Goal: Task Accomplishment & Management: Manage account settings

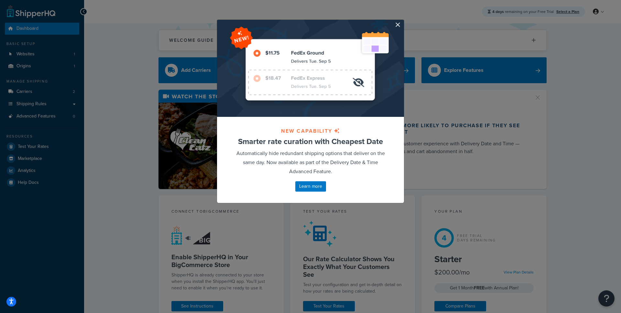
click at [401, 25] on div at bounding box center [310, 68] width 187 height 97
click at [402, 21] on button "button" at bounding box center [403, 21] width 2 height 2
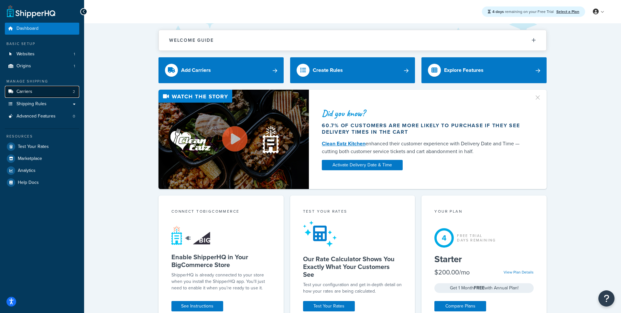
click at [48, 91] on link "Carriers 2" at bounding box center [42, 92] width 74 height 12
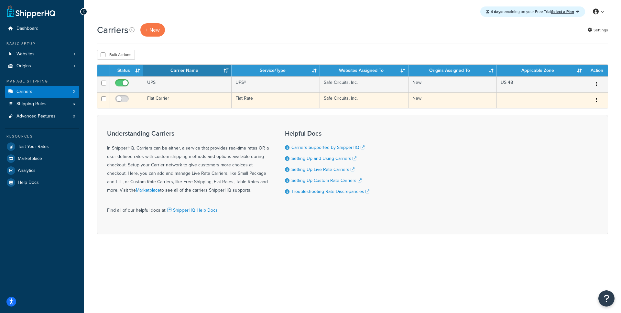
click at [175, 101] on td "Flat Carrier" at bounding box center [187, 100] width 88 height 16
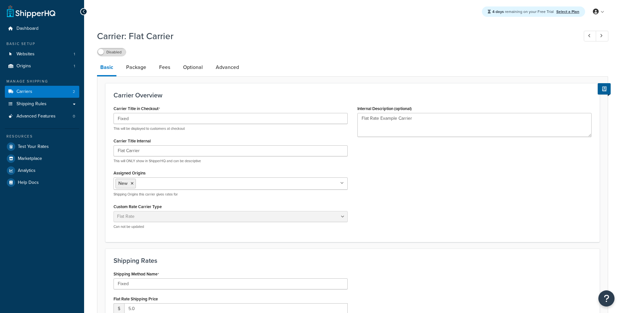
select select "flat"
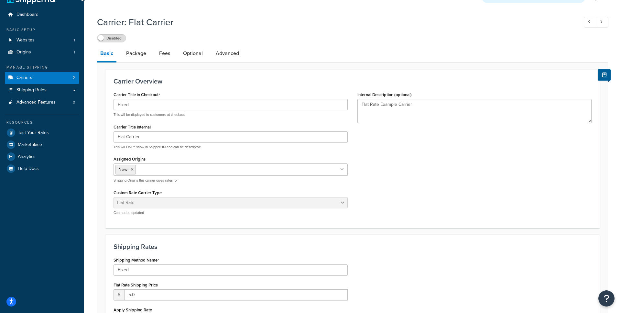
scroll to position [15, 0]
click at [48, 85] on link "Shipping Rules" at bounding box center [42, 89] width 74 height 12
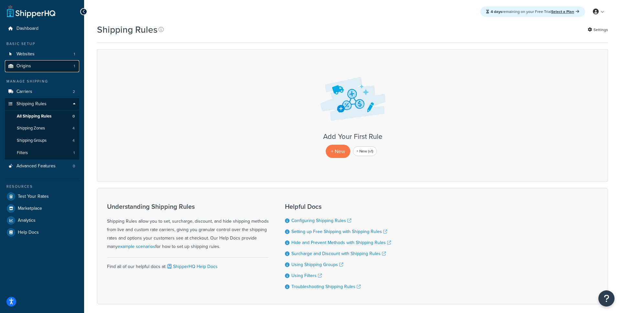
click at [42, 68] on link "Origins 1" at bounding box center [42, 66] width 74 height 12
